Goal: Information Seeking & Learning: Learn about a topic

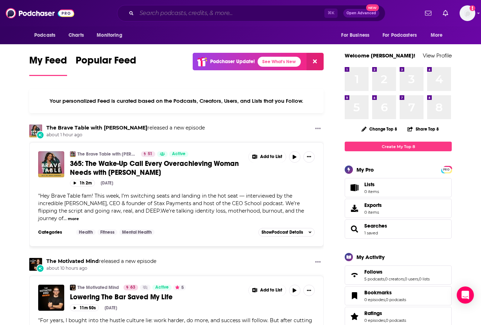
click at [214, 14] on input "Search podcasts, credits, & more..." at bounding box center [231, 12] width 188 height 11
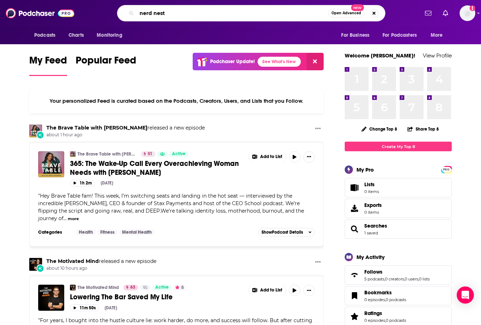
type input "nerd nest"
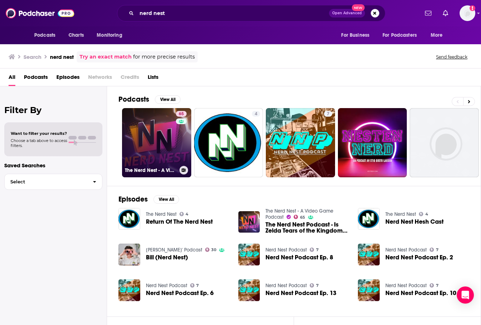
click at [160, 141] on link "65 The Nerd Nest - A Video Game Podcast" at bounding box center [156, 142] width 69 height 69
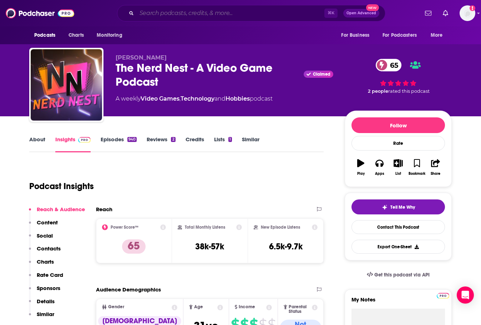
click at [189, 11] on input "Search podcasts, credits, & more..." at bounding box center [231, 12] width 188 height 11
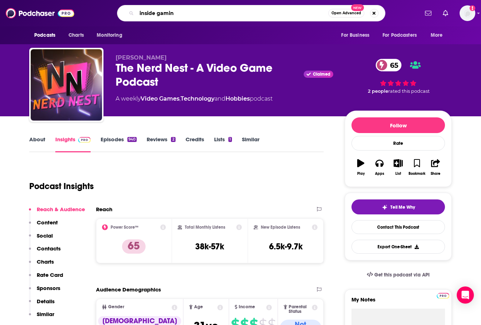
type input "inside gaming"
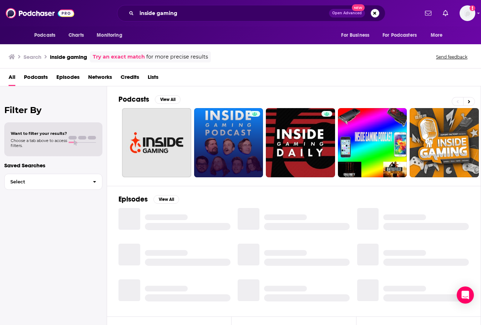
click at [225, 145] on link at bounding box center [228, 142] width 69 height 69
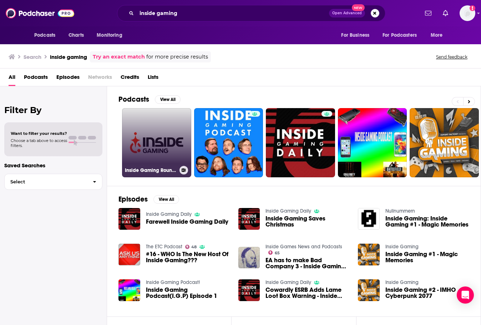
click at [147, 128] on link "Inside Gaming Roundup" at bounding box center [156, 142] width 69 height 69
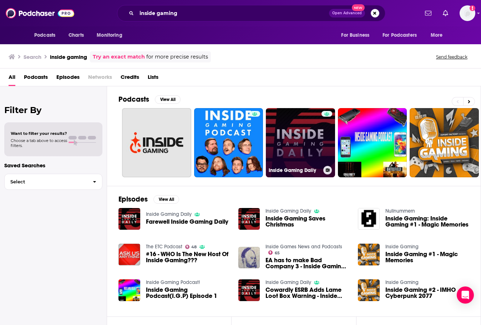
click at [308, 155] on link "Inside Gaming Daily" at bounding box center [300, 142] width 69 height 69
click at [314, 145] on link "Inside Gaming Daily" at bounding box center [300, 142] width 69 height 69
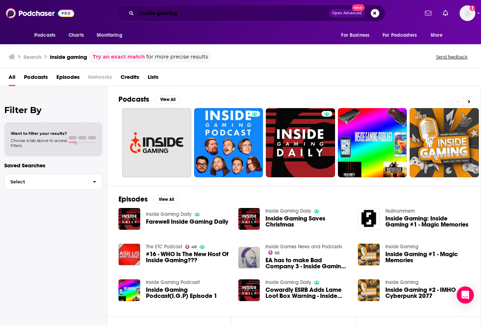
click at [175, 14] on input "inside gaming" at bounding box center [233, 12] width 192 height 11
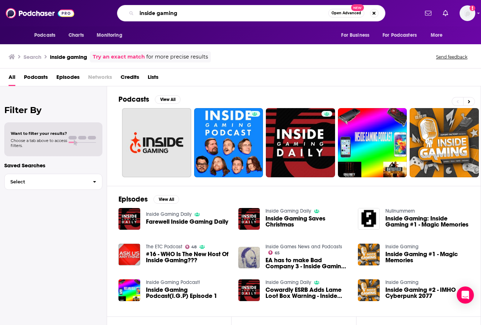
click at [175, 14] on input "inside gaming" at bounding box center [232, 12] width 191 height 11
type input "[PERSON_NAME]"
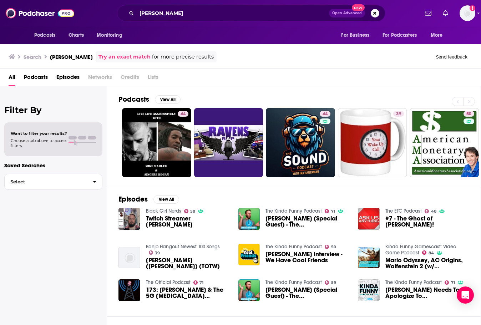
click at [175, 217] on span "Twitch Streamer [PERSON_NAME]" at bounding box center [188, 221] width 84 height 12
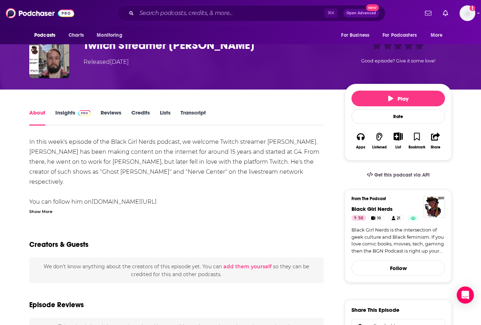
scroll to position [39, 0]
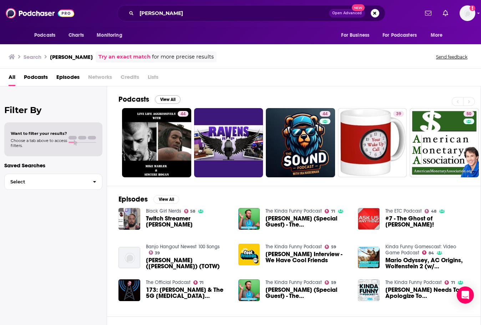
scroll to position [1, 0]
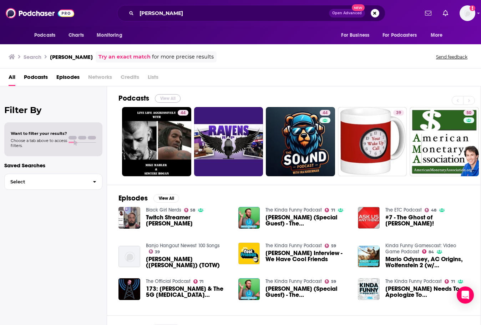
click at [168, 97] on button "View All" at bounding box center [168, 98] width 26 height 9
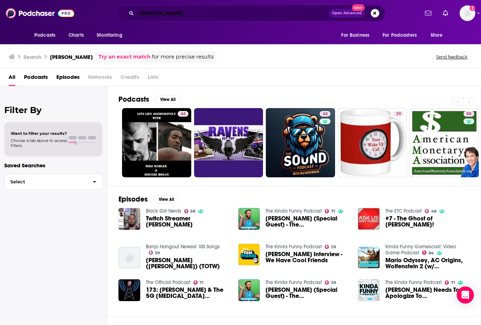
click at [200, 12] on input "[PERSON_NAME]" at bounding box center [233, 12] width 192 height 11
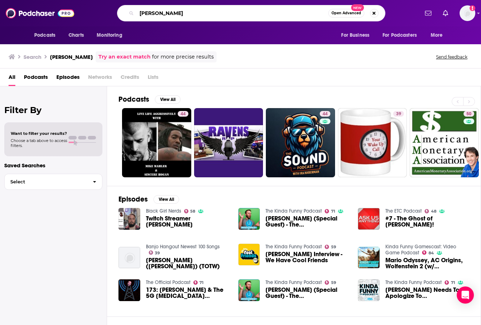
click at [200, 12] on input "[PERSON_NAME]" at bounding box center [232, 12] width 191 height 11
paste input "[EMAIL_ADDRESS][DOMAIN_NAME]"
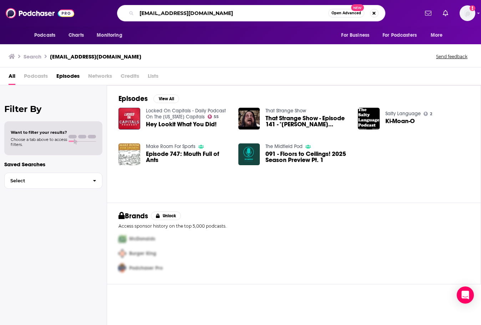
click at [231, 14] on input "[EMAIL_ADDRESS][DOMAIN_NAME]" at bounding box center [232, 12] width 191 height 11
type input "funhaus"
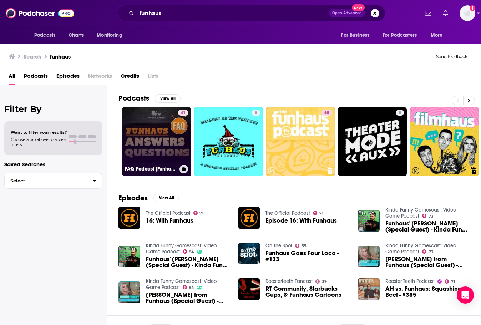
click at [168, 148] on link "41 FAQ Podcast [Funhaus Answers Questions]" at bounding box center [156, 141] width 69 height 69
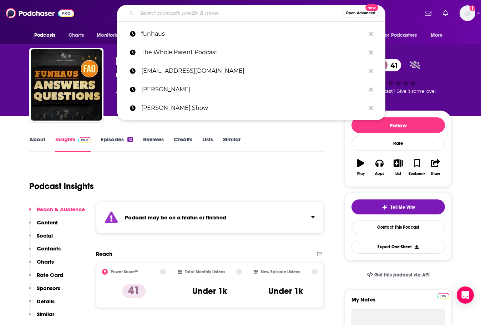
click at [199, 8] on input "Search podcasts, credits, & more..." at bounding box center [240, 12] width 206 height 11
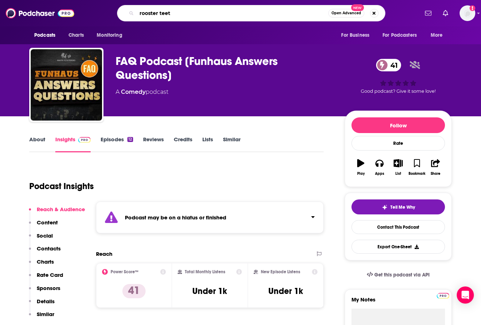
type input "rooster teeth"
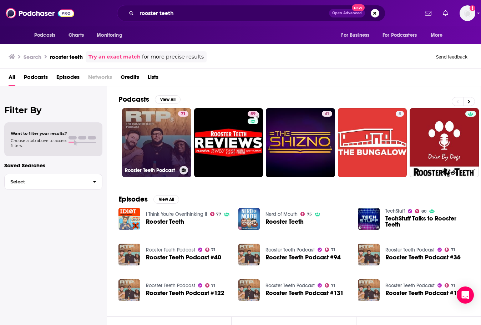
click at [171, 136] on link "71 Rooster Teeth Podcast" at bounding box center [156, 142] width 69 height 69
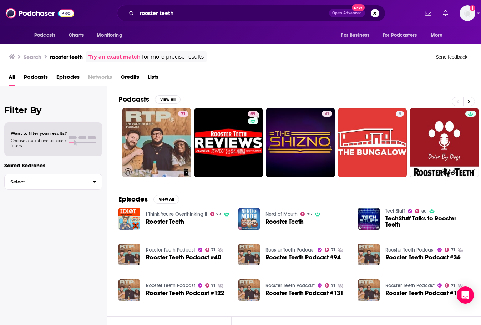
click at [290, 213] on link "Nerd of Mouth" at bounding box center [281, 214] width 32 height 6
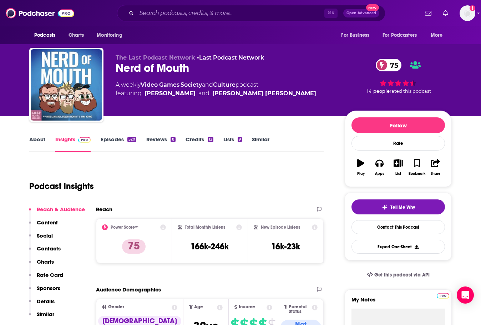
click at [41, 140] on link "About" at bounding box center [37, 144] width 16 height 16
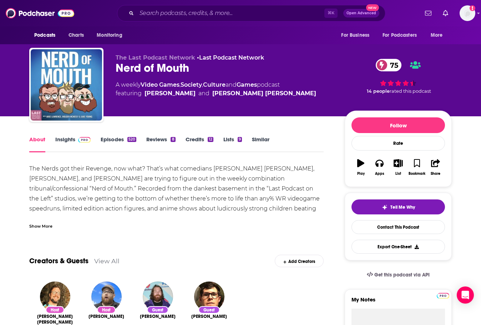
click at [71, 140] on link "Insights" at bounding box center [72, 144] width 35 height 16
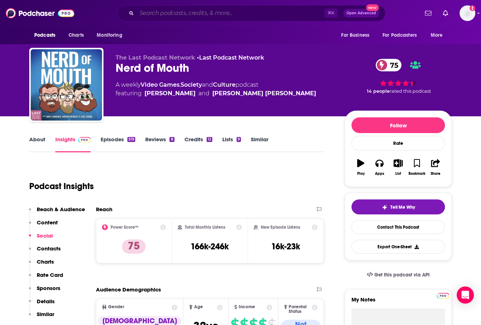
click at [179, 11] on input "Search podcasts, credits, & more..." at bounding box center [231, 12] width 188 height 11
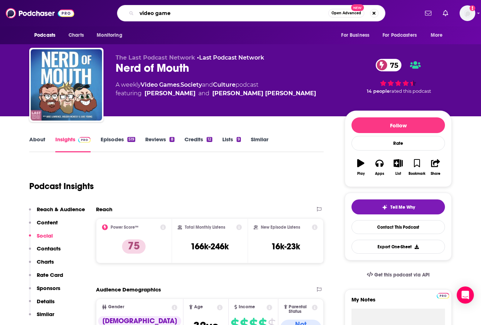
type input "video games"
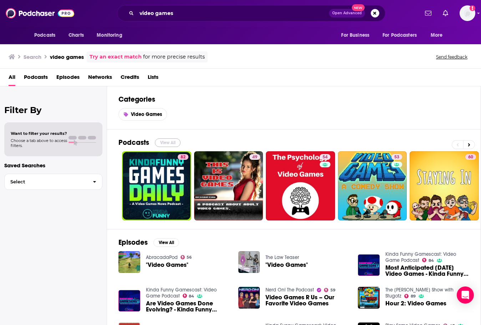
click at [170, 142] on button "View All" at bounding box center [168, 142] width 26 height 9
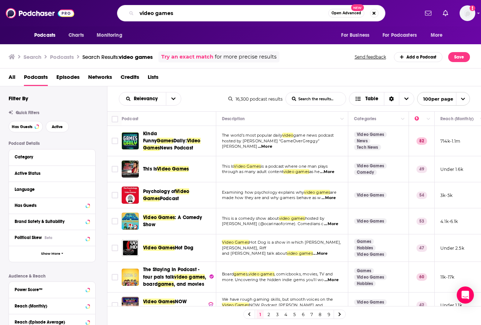
click at [196, 18] on input "video games" at bounding box center [232, 12] width 191 height 11
type input "talk to the internet"
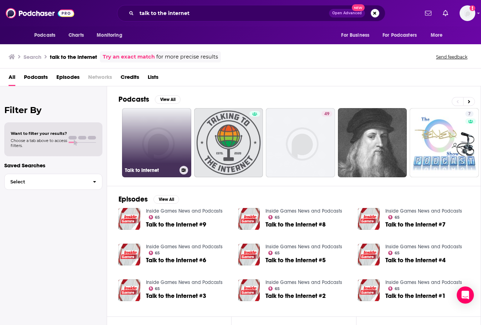
click at [154, 133] on link "Talk to Internet" at bounding box center [156, 142] width 69 height 69
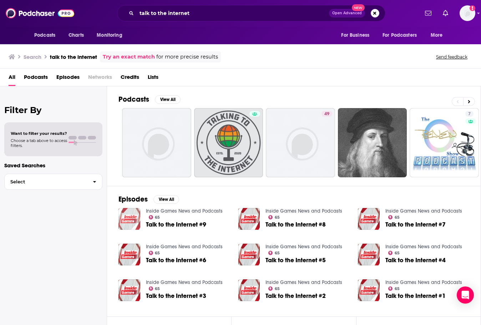
click at [125, 220] on img "Talk to the Internet #9" at bounding box center [129, 219] width 22 height 22
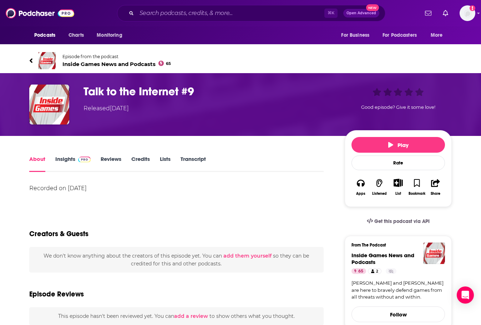
click at [145, 62] on span "Inside Games News and Podcasts 65" at bounding box center [116, 64] width 108 height 7
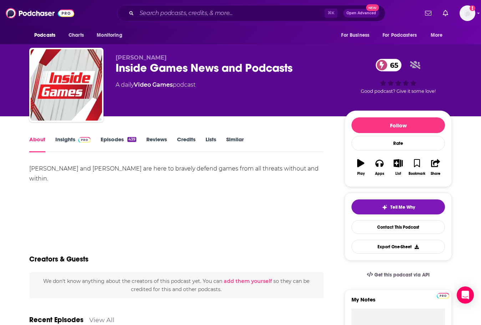
click at [70, 142] on link "Insights" at bounding box center [72, 144] width 35 height 16
